Goal: Find specific page/section: Find specific page/section

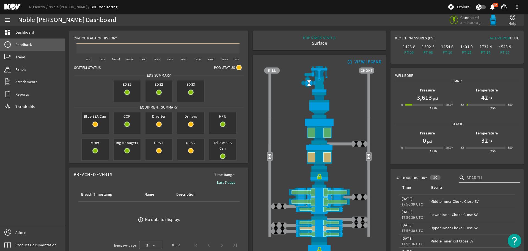
click at [39, 43] on link "Readback" at bounding box center [32, 45] width 65 height 12
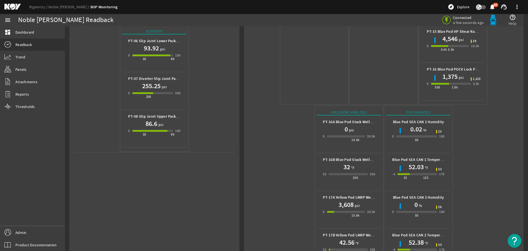
scroll to position [245, 0]
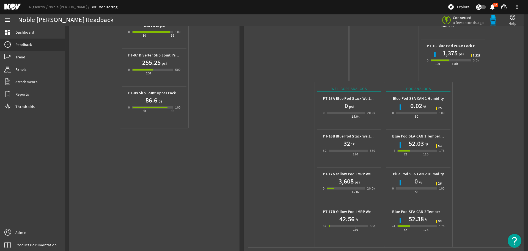
click at [10, 5] on mat-icon at bounding box center [16, 7] width 25 height 7
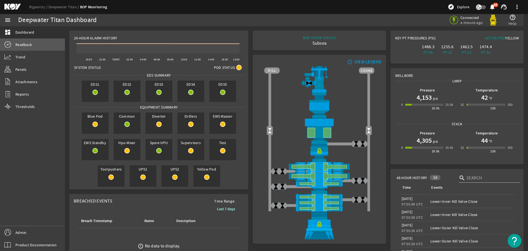
click at [21, 45] on span "Readback" at bounding box center [23, 45] width 17 height 6
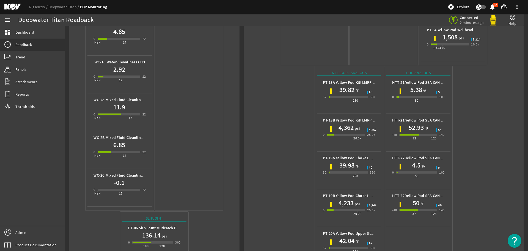
scroll to position [385, 0]
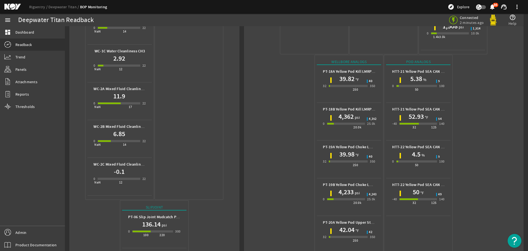
click at [16, 4] on mat-icon at bounding box center [16, 7] width 25 height 7
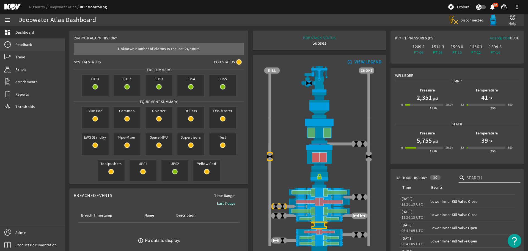
drag, startPoint x: 23, startPoint y: 42, endPoint x: 26, endPoint y: 43, distance: 3.4
click at [24, 42] on span "Readback" at bounding box center [23, 45] width 17 height 6
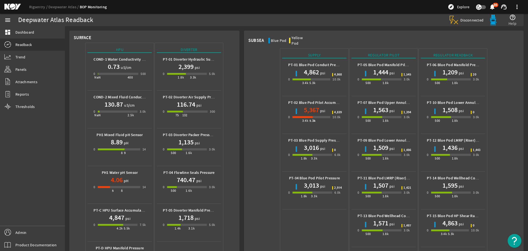
click at [10, 5] on mat-icon at bounding box center [16, 7] width 25 height 7
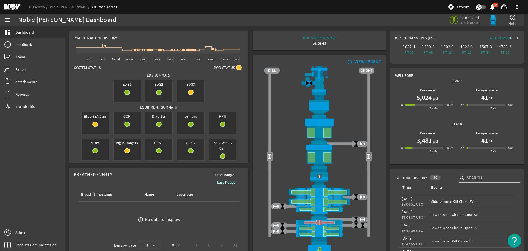
drag, startPoint x: 23, startPoint y: 44, endPoint x: 67, endPoint y: 63, distance: 48.2
click at [24, 44] on span "Readback" at bounding box center [23, 45] width 17 height 6
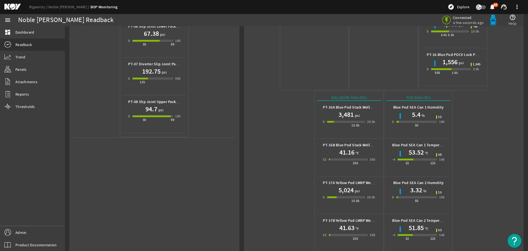
scroll to position [245, 0]
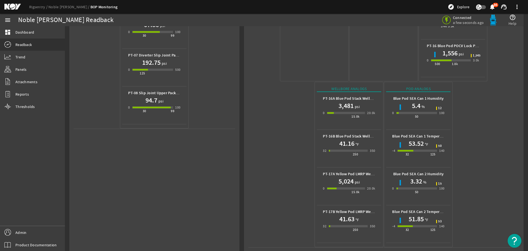
click at [16, 5] on mat-icon at bounding box center [16, 7] width 25 height 7
